Goal: Task Accomplishment & Management: Manage account settings

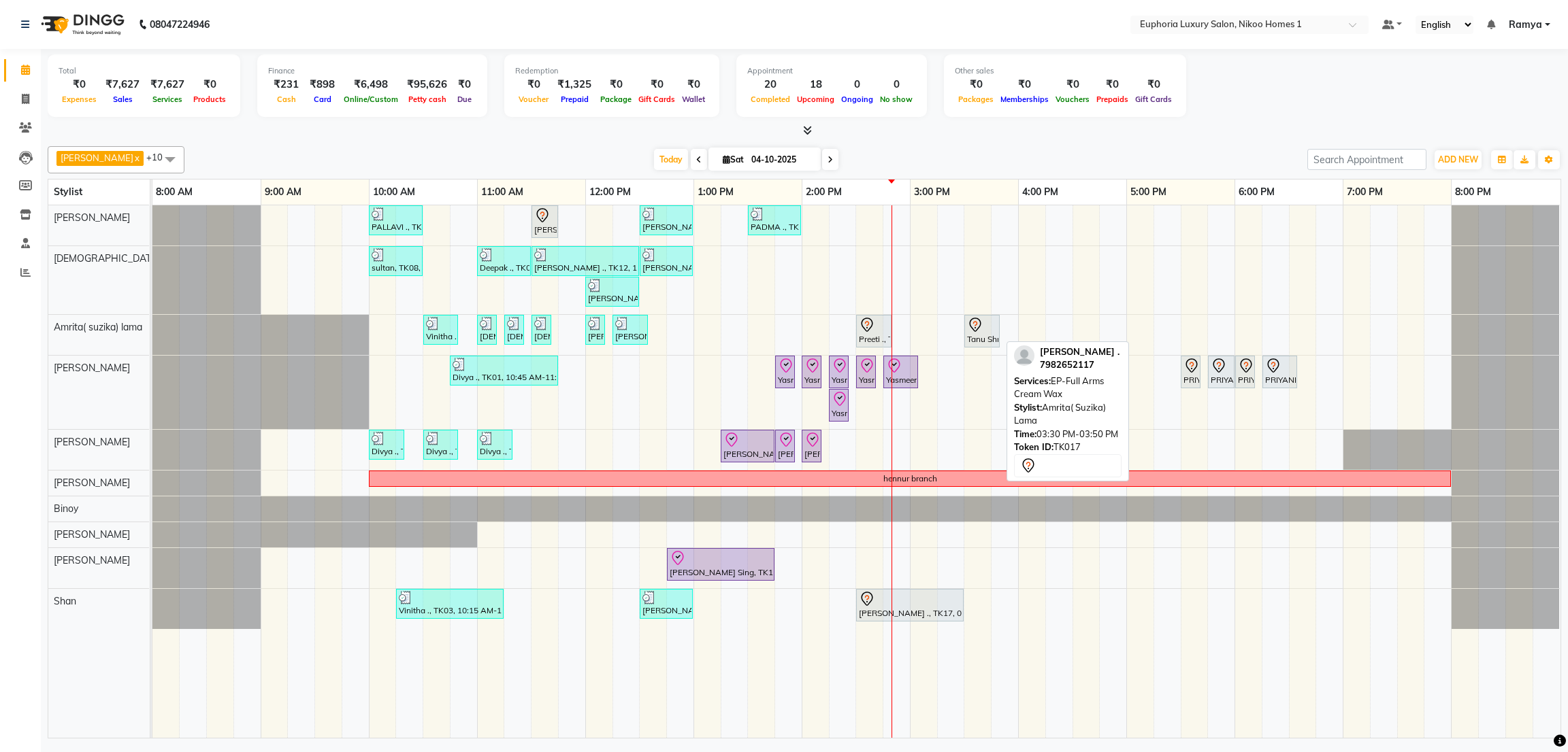
click at [982, 340] on div "Tanu Shree ., TK17, 03:30 PM-03:50 PM, EP-Full Arms Cream Wax" at bounding box center [982, 331] width 32 height 29
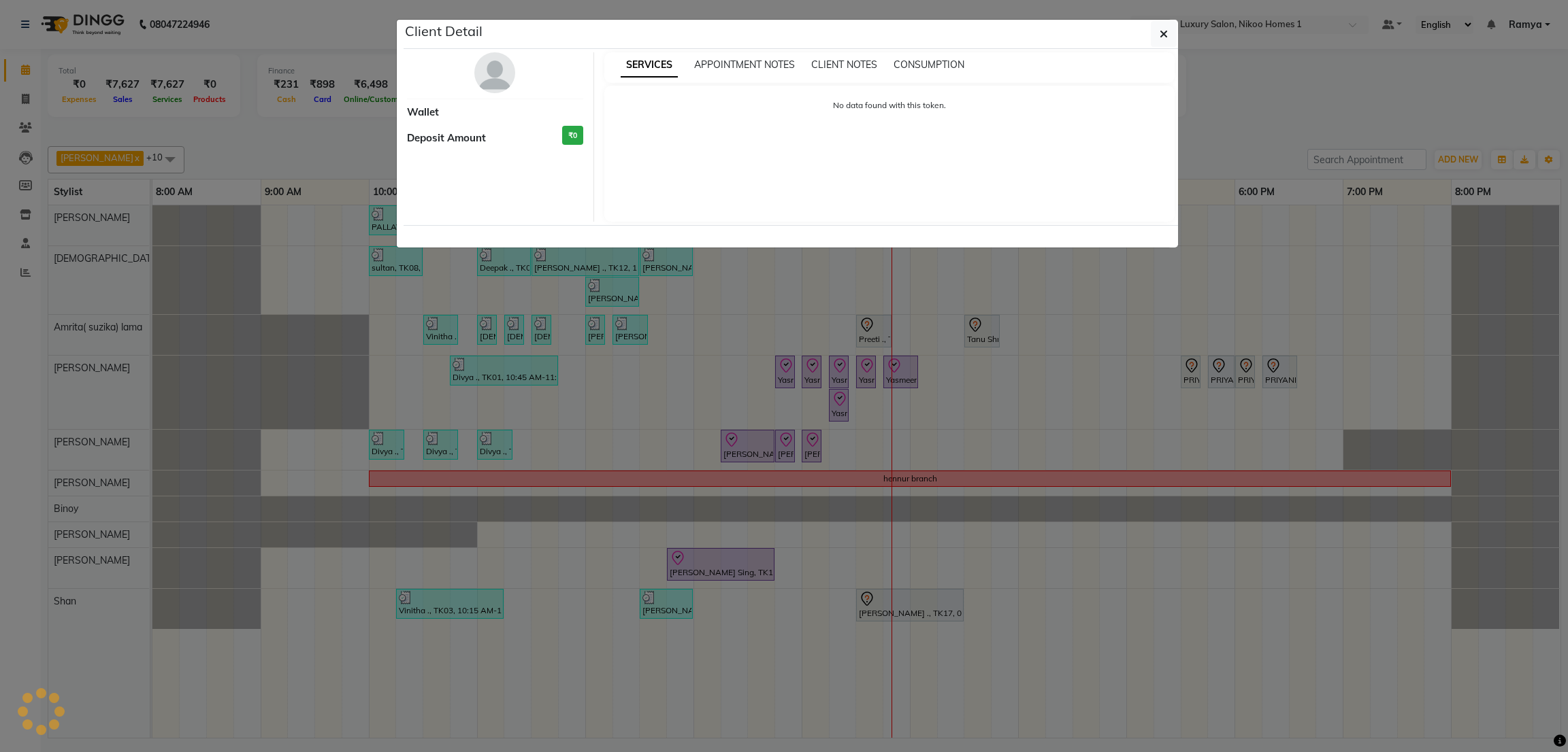
select select "7"
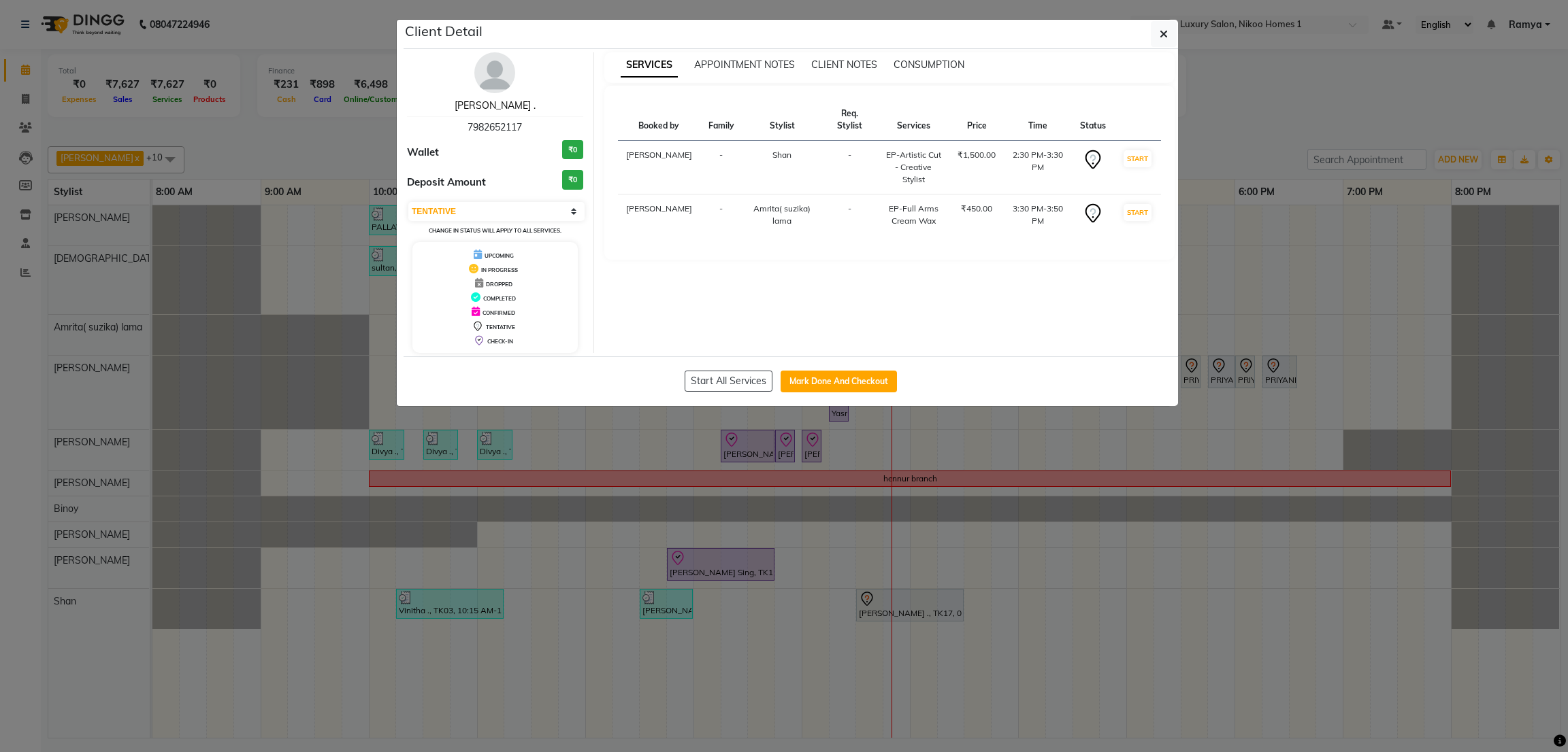
click at [488, 104] on link "Tanu Shree ." at bounding box center [495, 105] width 81 height 12
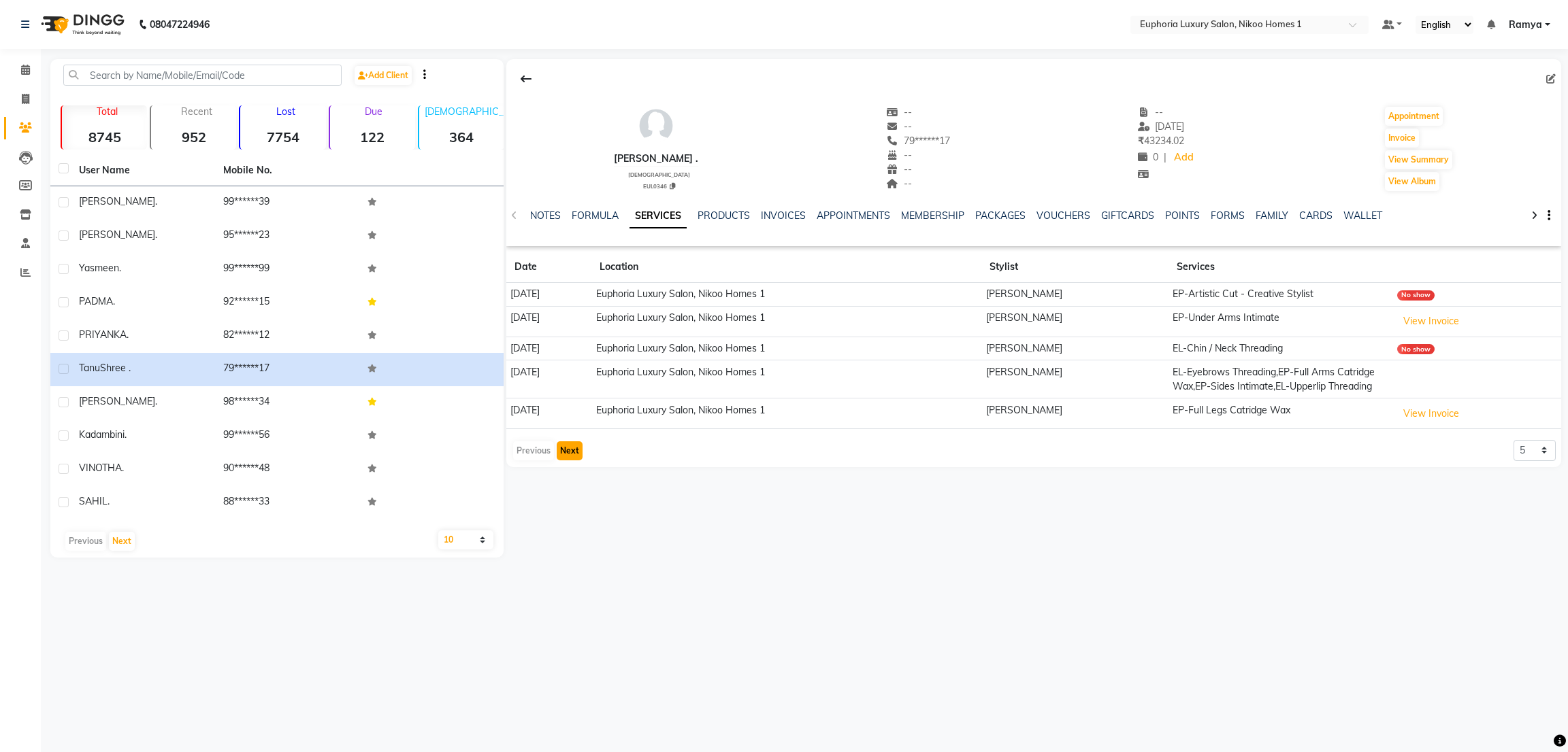
click at [558, 453] on button "Next" at bounding box center [569, 450] width 26 height 19
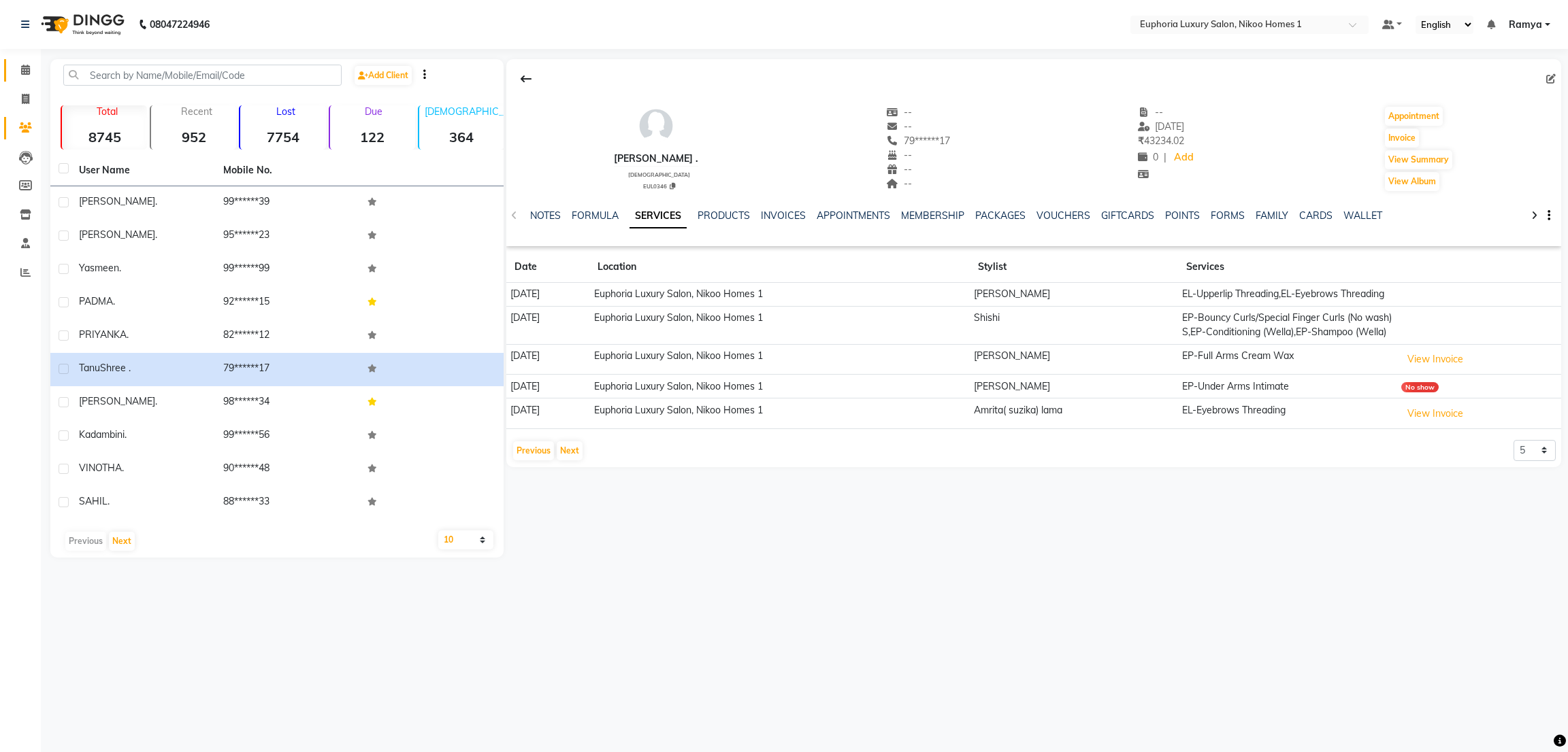
click at [24, 61] on link "Calendar" at bounding box center [20, 71] width 32 height 23
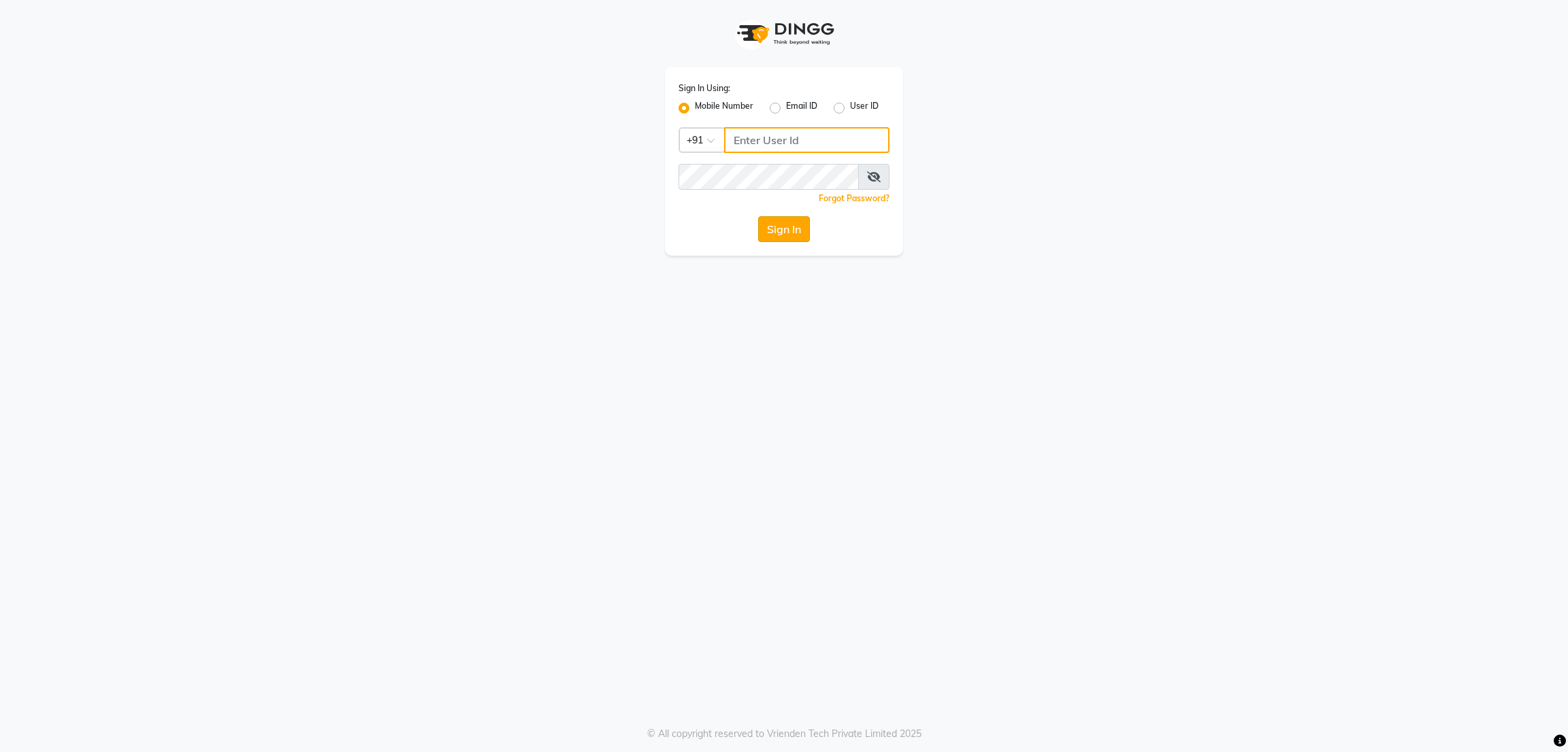
type input "7760179992"
click at [799, 222] on button "Sign In" at bounding box center [784, 229] width 52 height 26
